Goal: Information Seeking & Learning: Learn about a topic

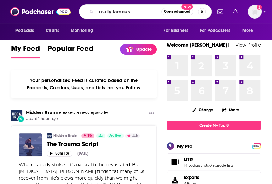
type input "really famous"
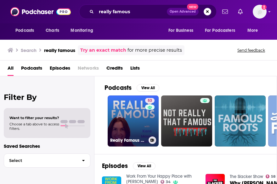
click at [126, 121] on link "53 Really Famous with Kara Mayer Robinson" at bounding box center [133, 120] width 51 height 51
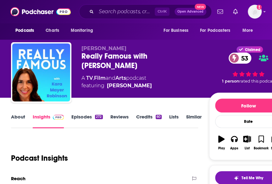
scroll to position [151, 0]
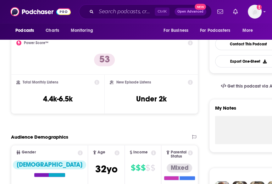
click at [42, 97] on div "Total Monthly Listens 4.4k-6.5k" at bounding box center [57, 94] width 83 height 29
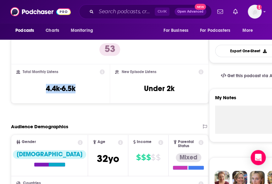
scroll to position [312, 0]
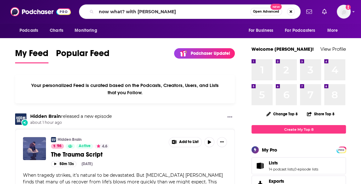
type input "now what? with [PERSON_NAME]"
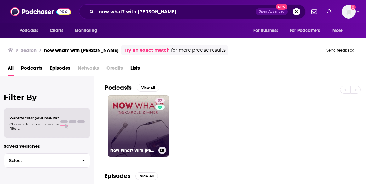
click at [133, 124] on link "37 Now What? With [PERSON_NAME]" at bounding box center [138, 125] width 61 height 61
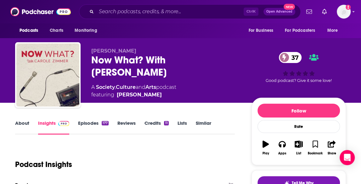
scroll to position [5, 0]
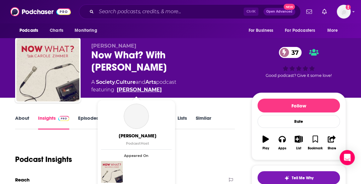
click at [127, 91] on link "[PERSON_NAME]" at bounding box center [139, 90] width 45 height 8
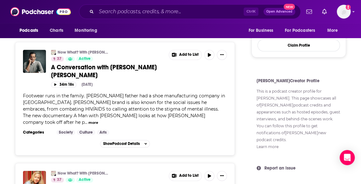
scroll to position [339, 0]
click at [98, 120] on button "more" at bounding box center [93, 122] width 10 height 5
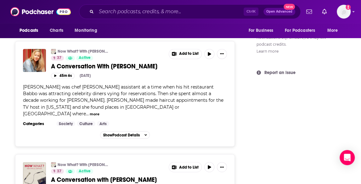
scroll to position [451, 0]
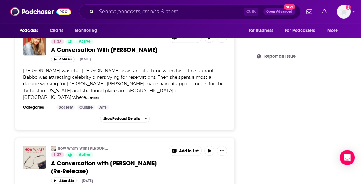
click at [99, 95] on button "more" at bounding box center [95, 97] width 10 height 5
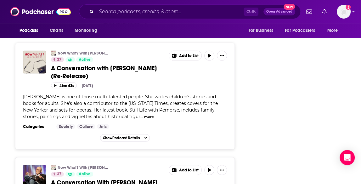
scroll to position [606, 0]
